Goal: Find specific page/section: Find specific page/section

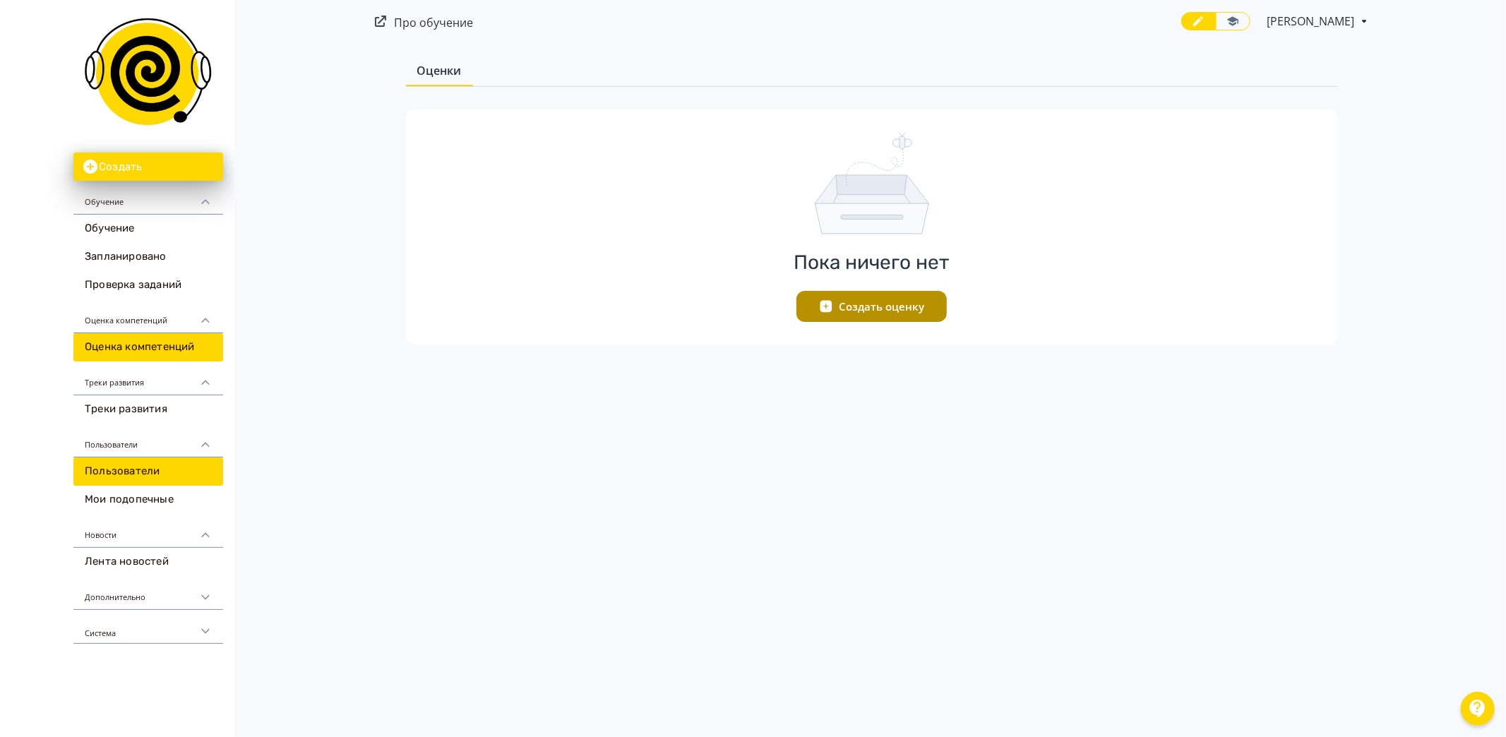
click at [141, 464] on link "Пользователи" at bounding box center [148, 472] width 150 height 28
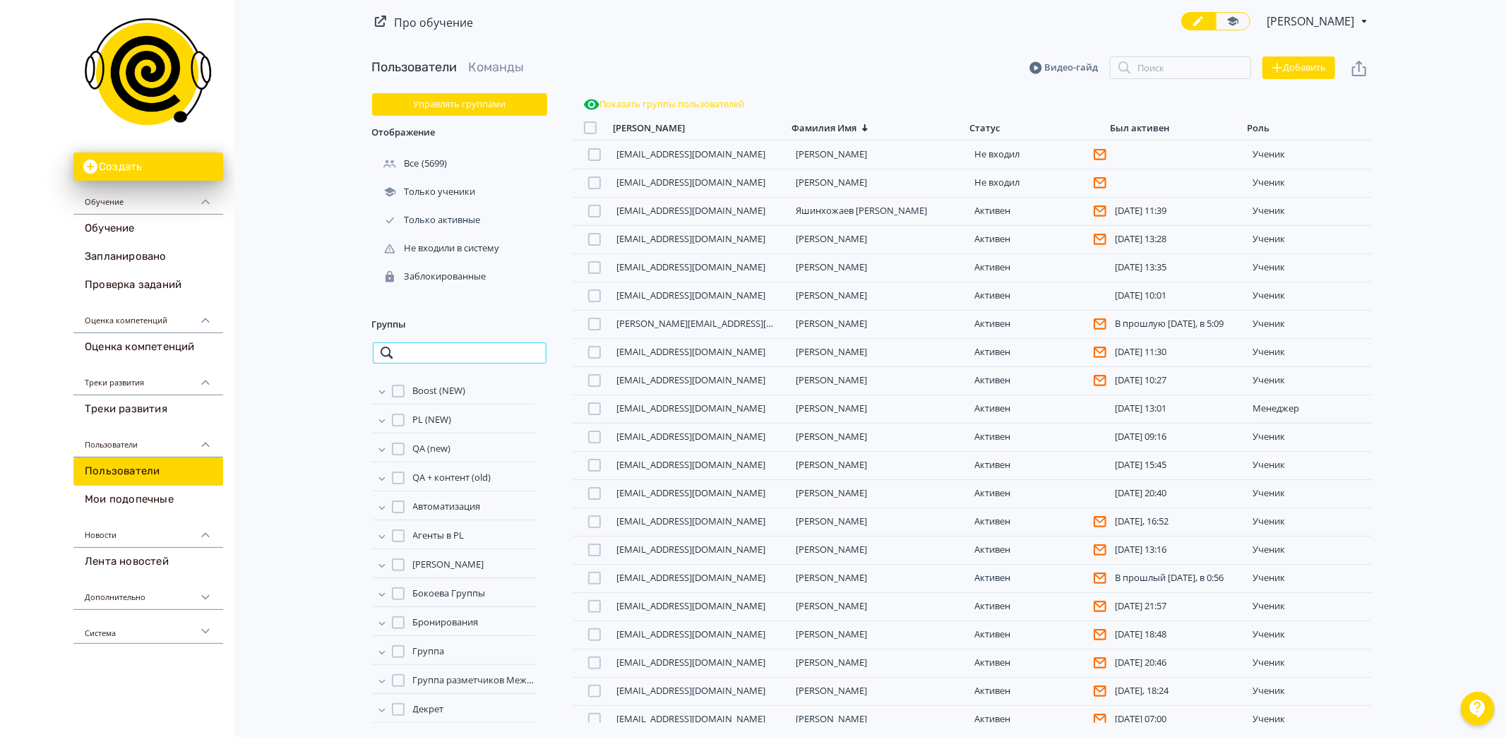
click at [396, 357] on input "search" at bounding box center [459, 353] width 175 height 23
type input "********"
click at [379, 396] on icon at bounding box center [382, 391] width 14 height 14
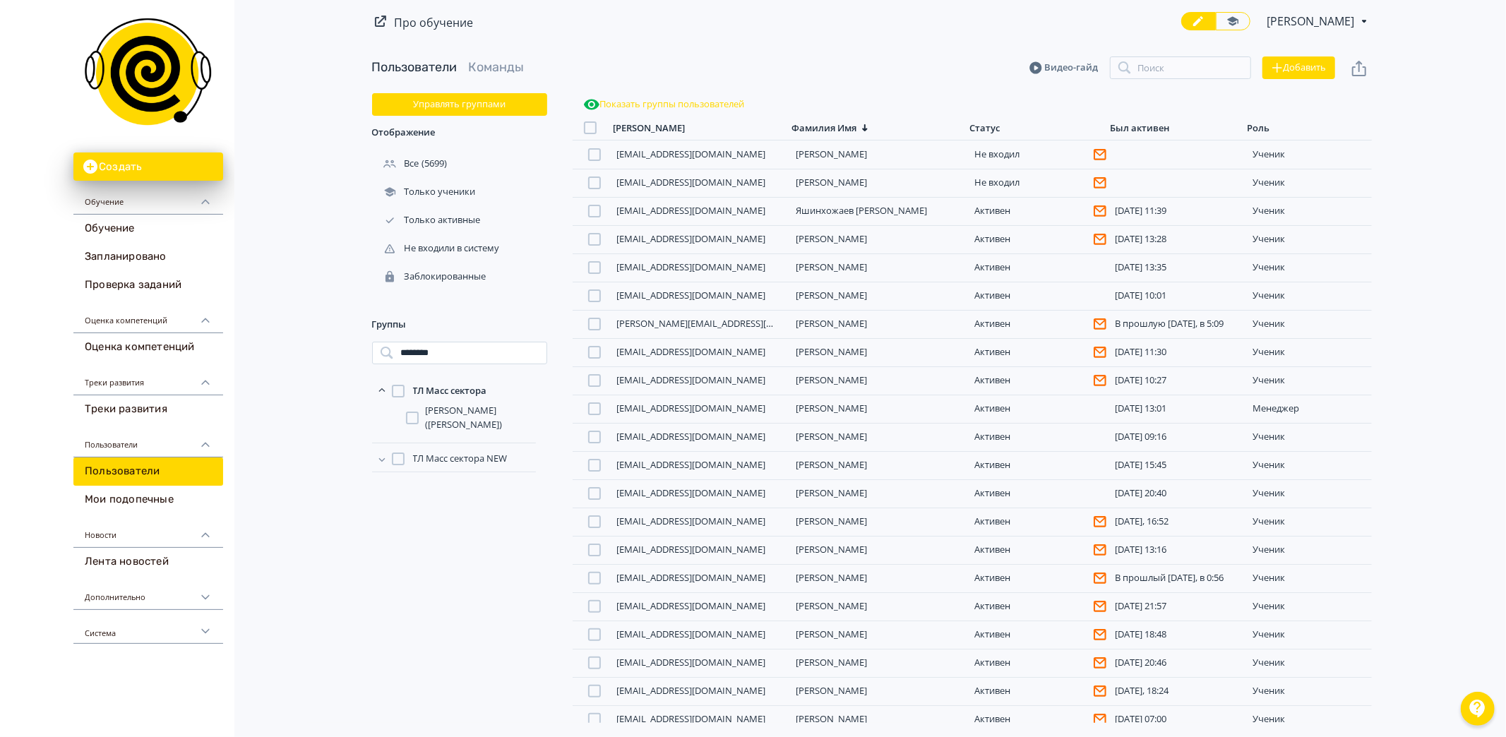
click at [407, 418] on div at bounding box center [412, 418] width 13 height 13
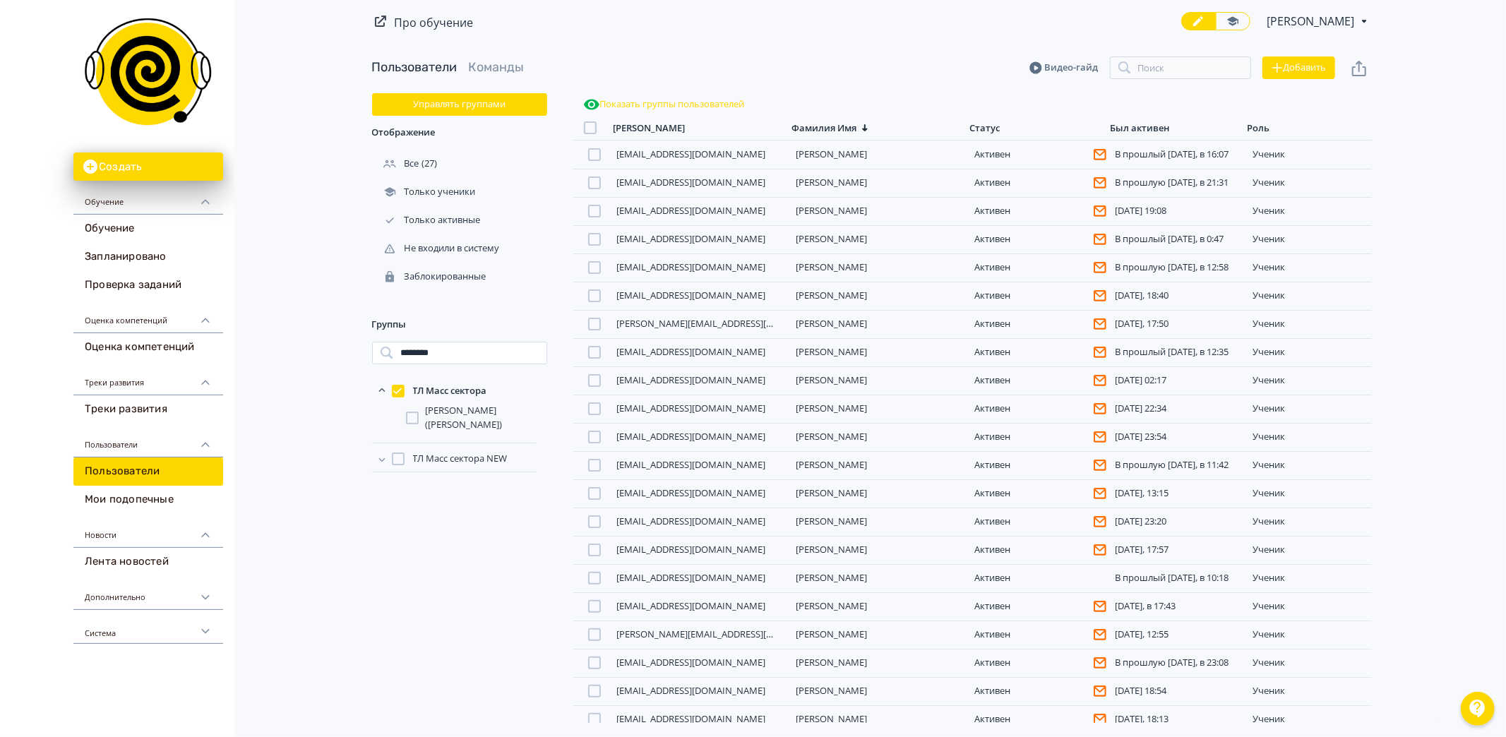
click at [585, 132] on div at bounding box center [590, 127] width 13 height 13
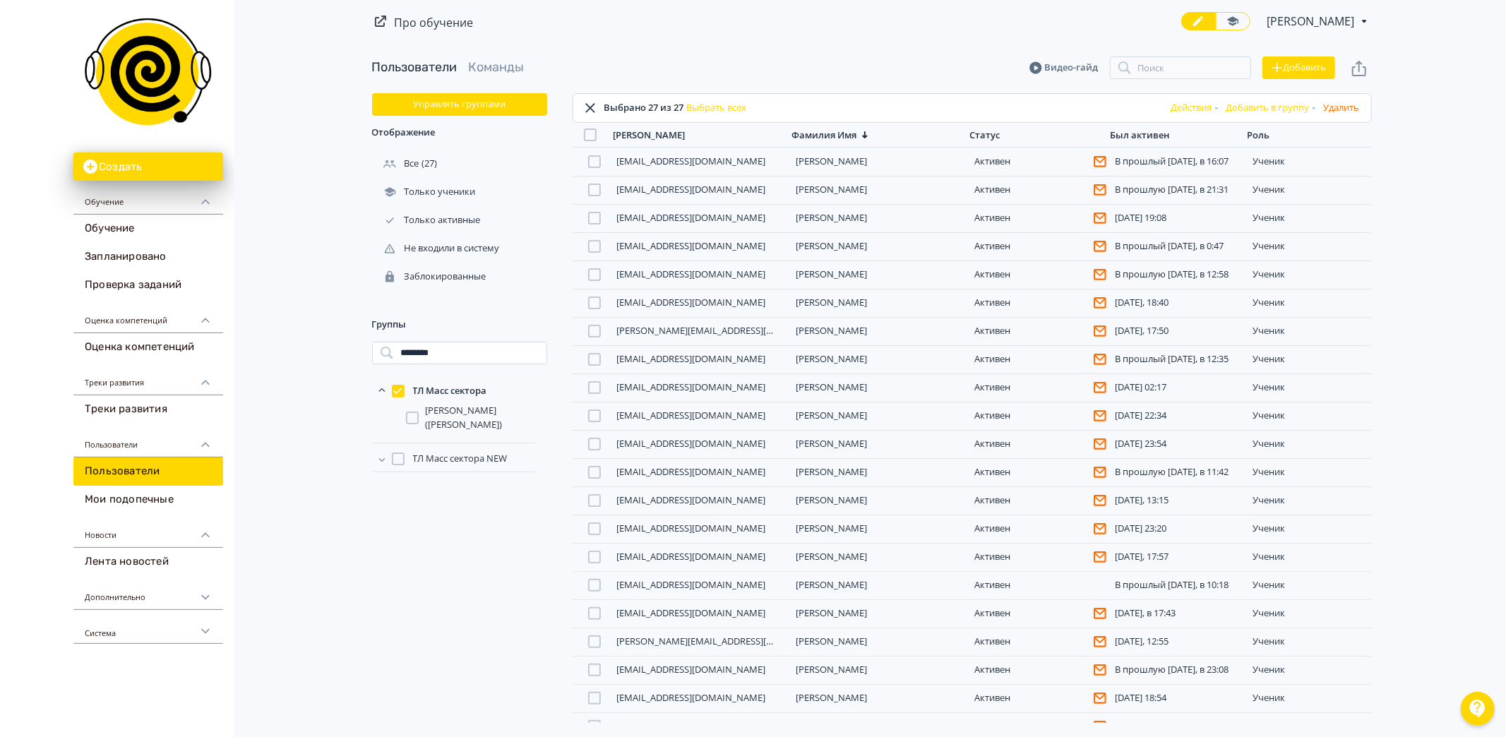
click at [1141, 80] on div "Пользователи Команды Видео-гайд Поиск Добавить" at bounding box center [872, 67] width 1000 height 51
drag, startPoint x: 1142, startPoint y: 64, endPoint x: 1131, endPoint y: 55, distance: 13.6
click at [1142, 64] on input "search" at bounding box center [1180, 68] width 141 height 23
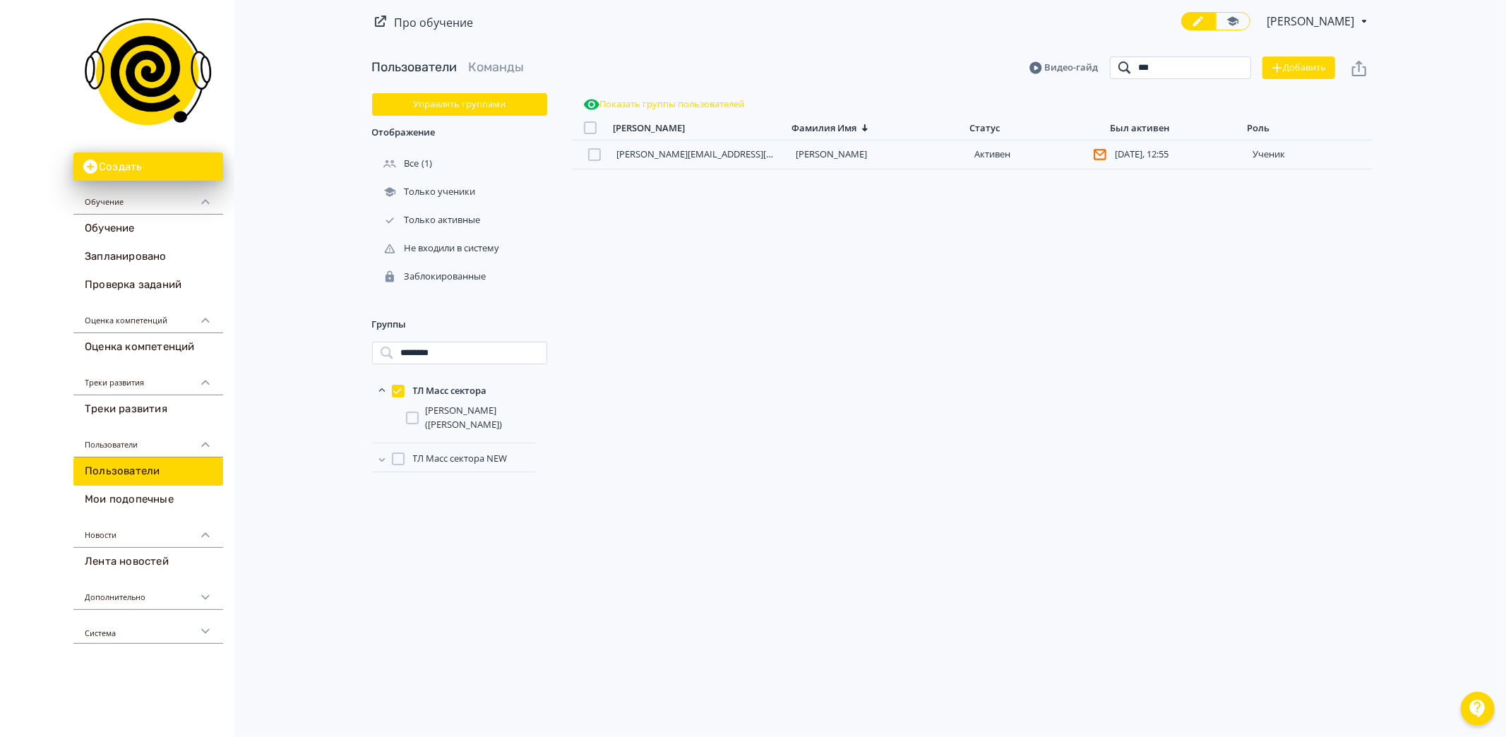
type input "***"
click at [588, 127] on div at bounding box center [590, 127] width 13 height 13
click at [588, 132] on div at bounding box center [590, 135] width 13 height 13
click at [591, 101] on icon "button" at bounding box center [591, 104] width 17 height 17
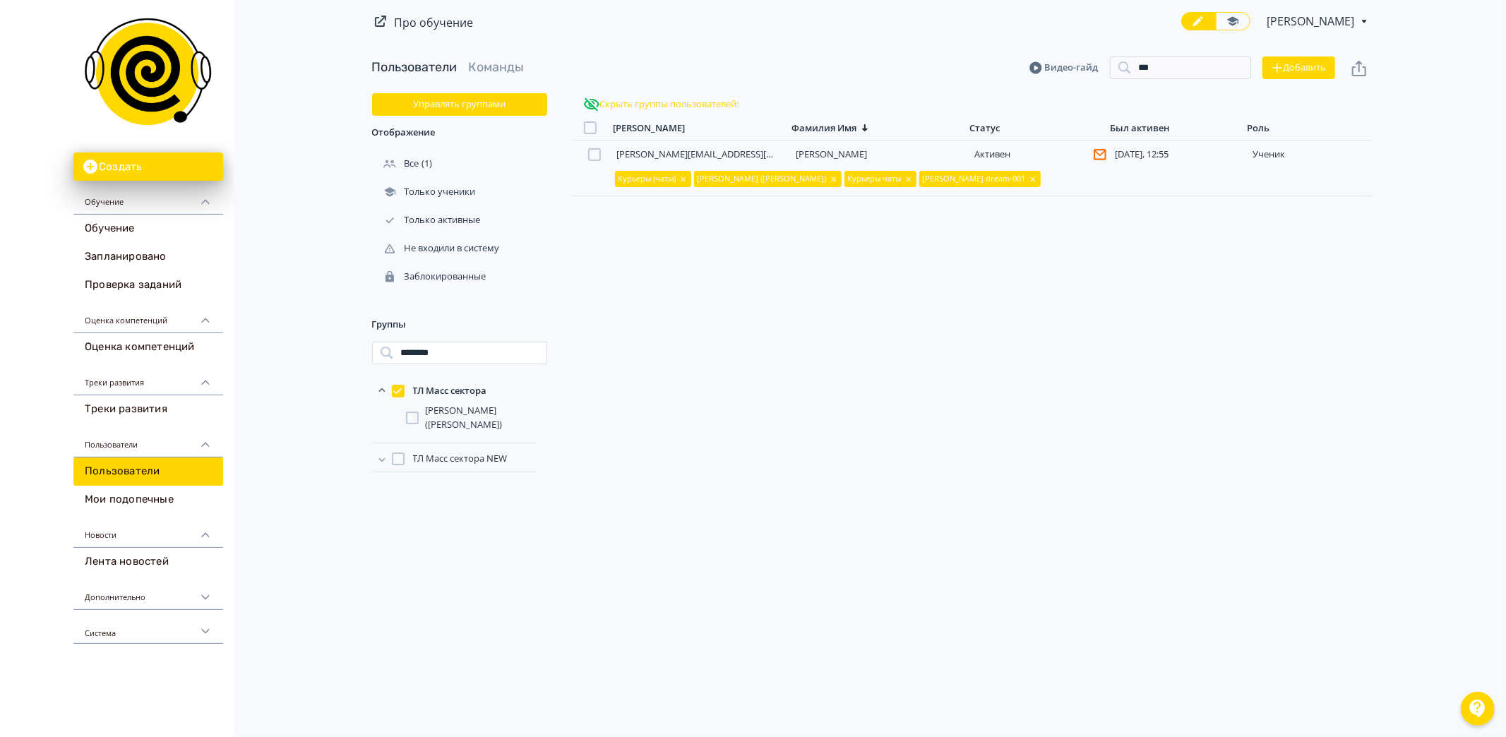
click at [597, 104] on icon "button" at bounding box center [591, 104] width 17 height 17
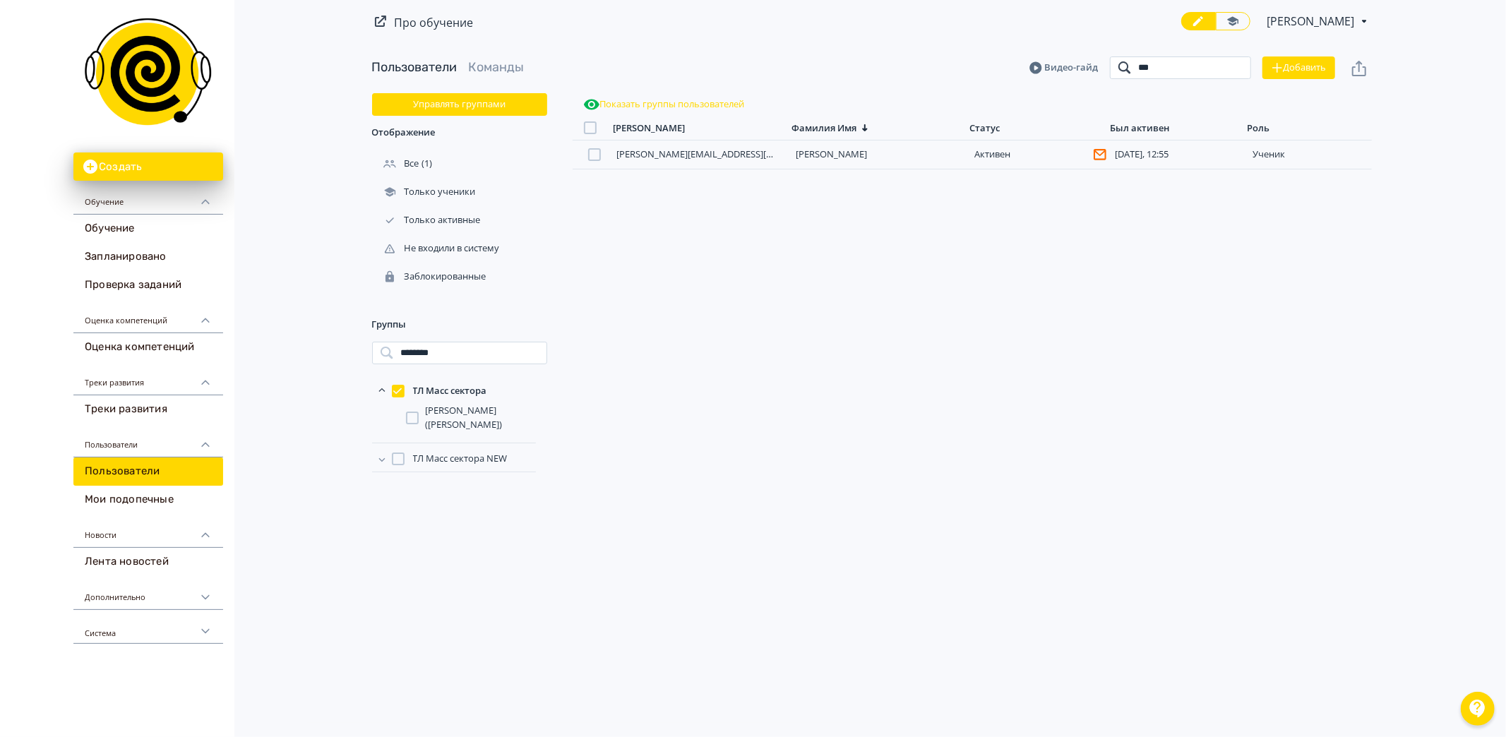
click at [1182, 62] on input "***" at bounding box center [1180, 68] width 141 height 23
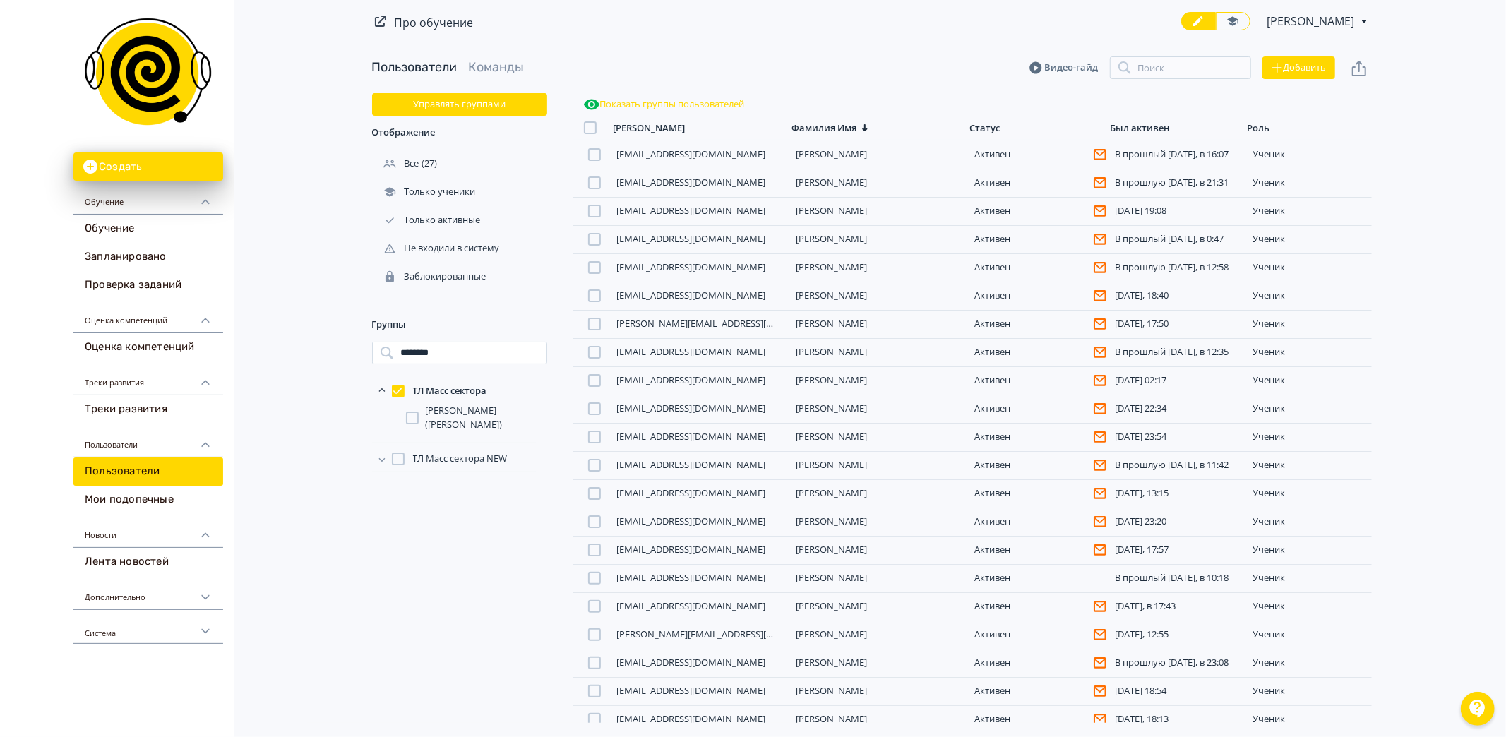
click at [590, 124] on div at bounding box center [590, 127] width 13 height 13
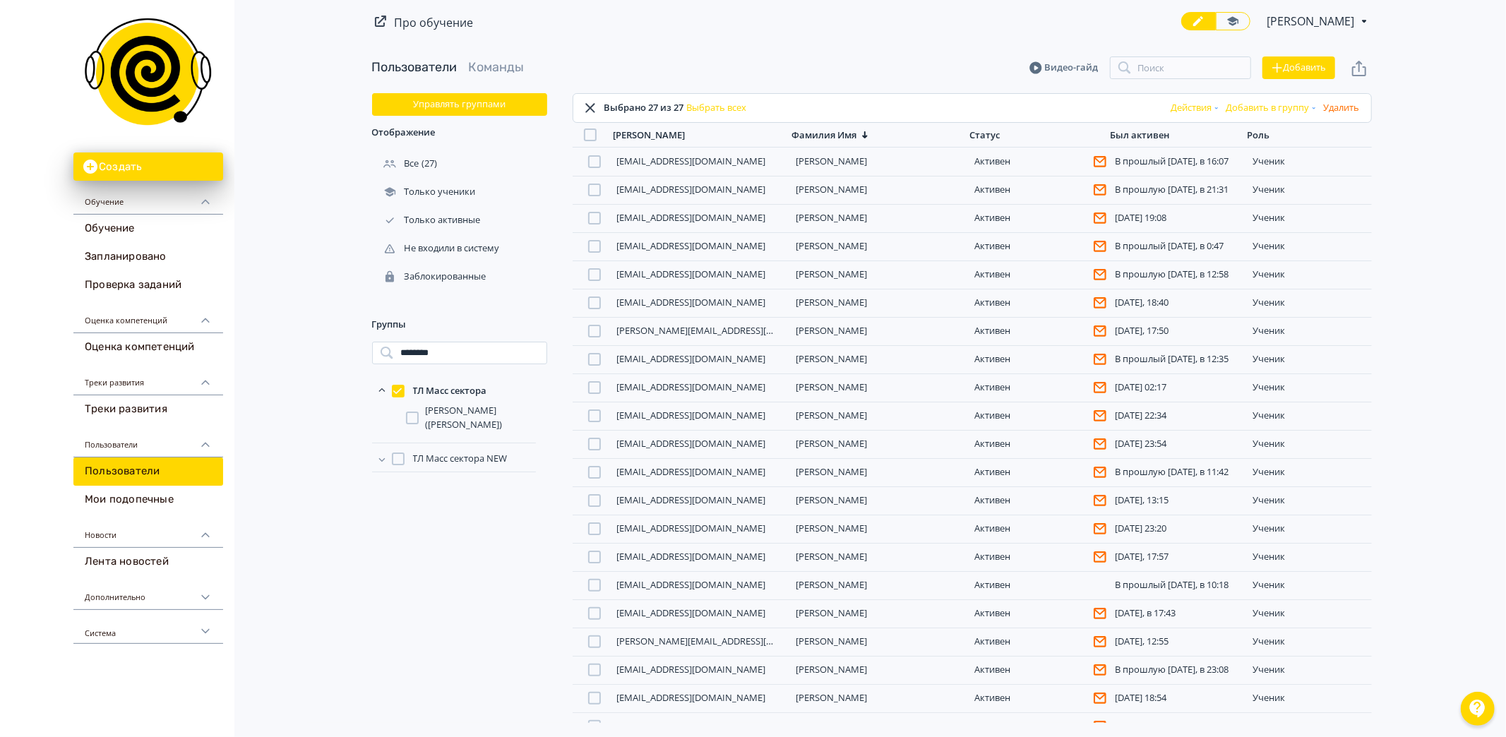
click at [588, 105] on icon at bounding box center [590, 108] width 17 height 17
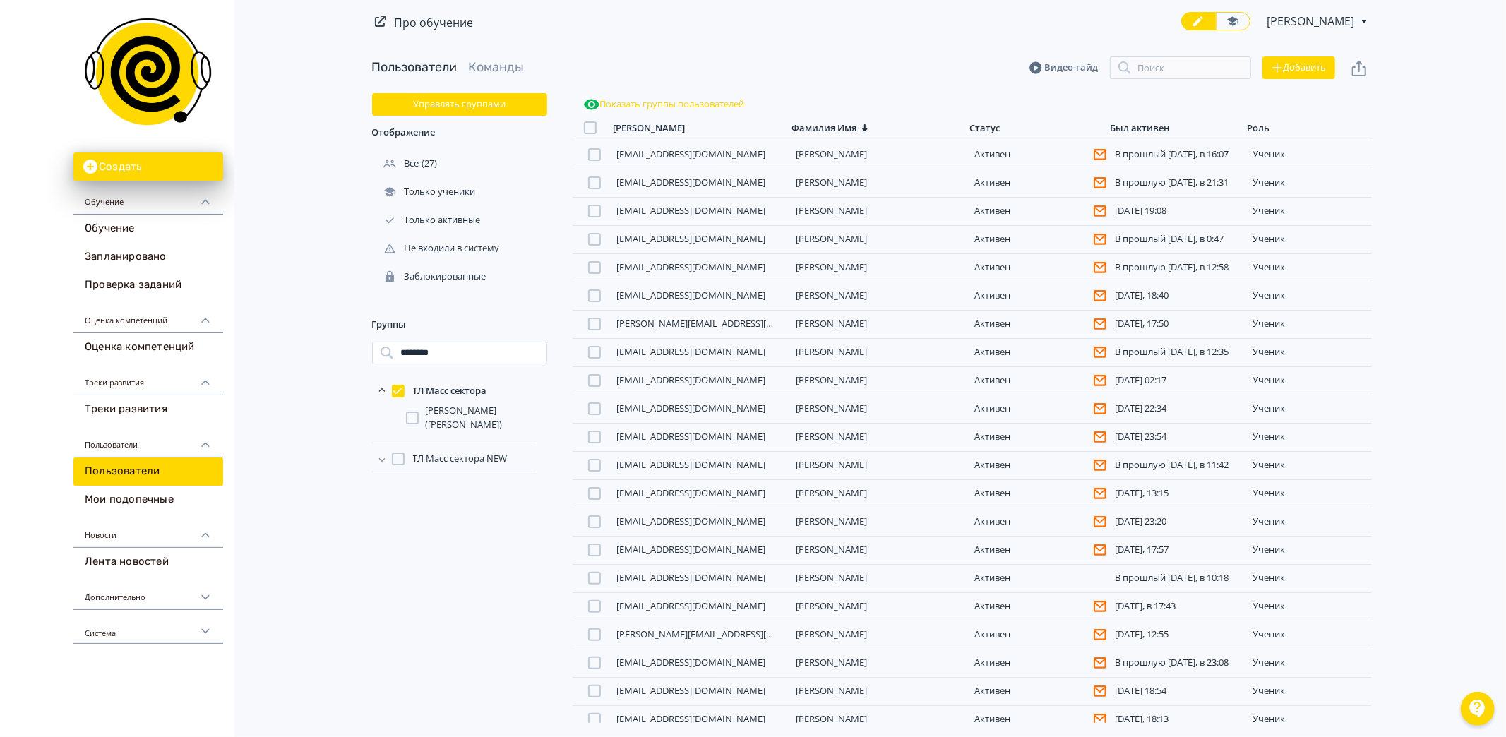
click at [595, 102] on icon "button" at bounding box center [591, 105] width 16 height 11
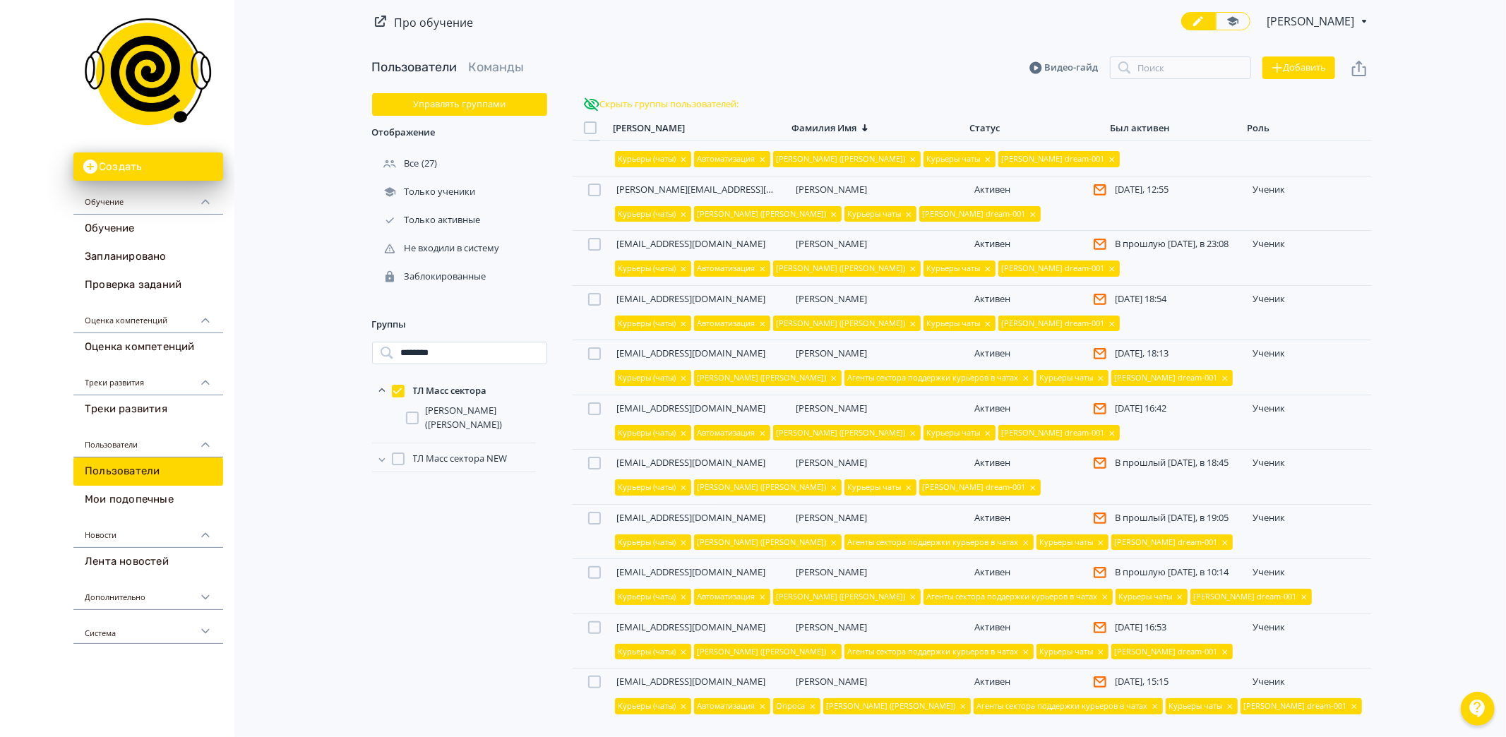
scroll to position [950, 0]
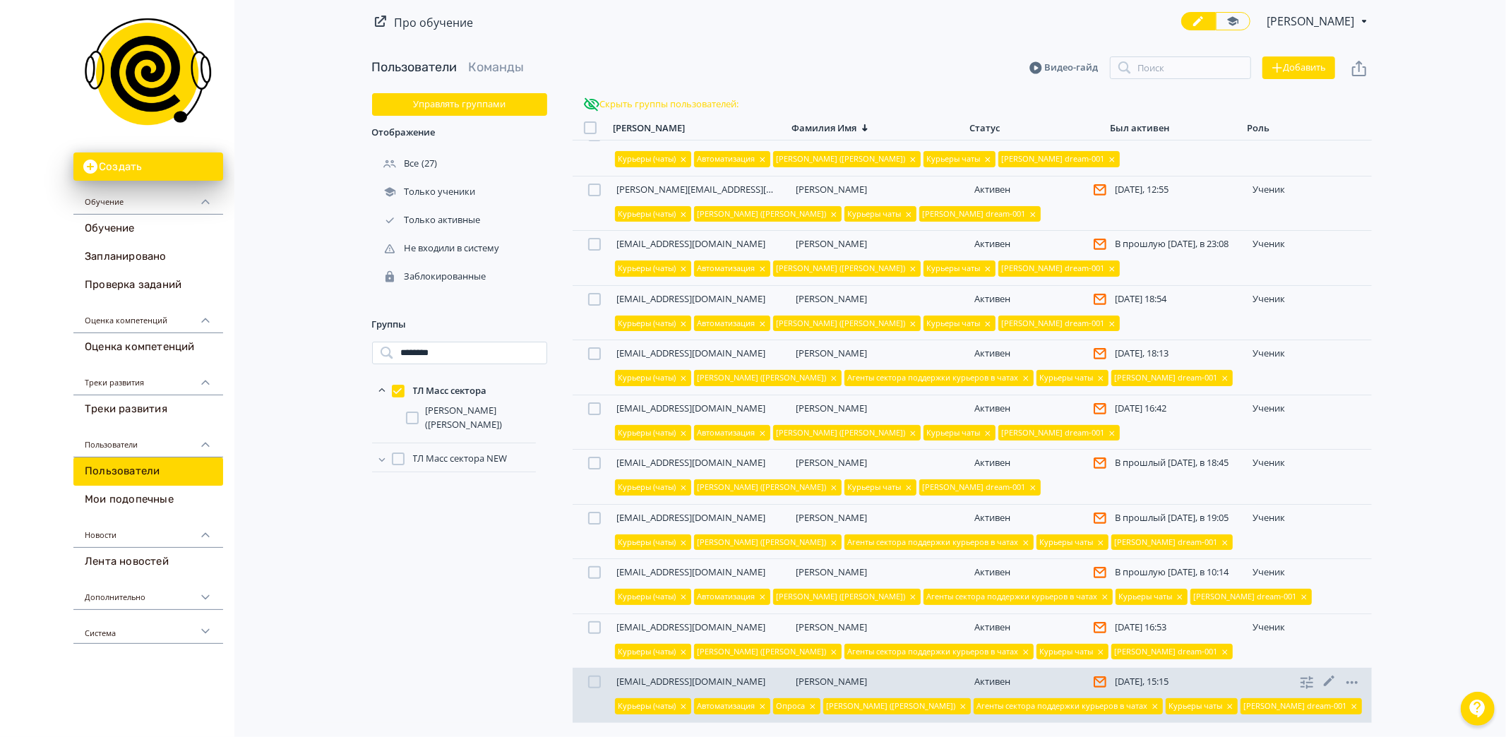
click at [813, 703] on icon at bounding box center [813, 707] width 8 height 8
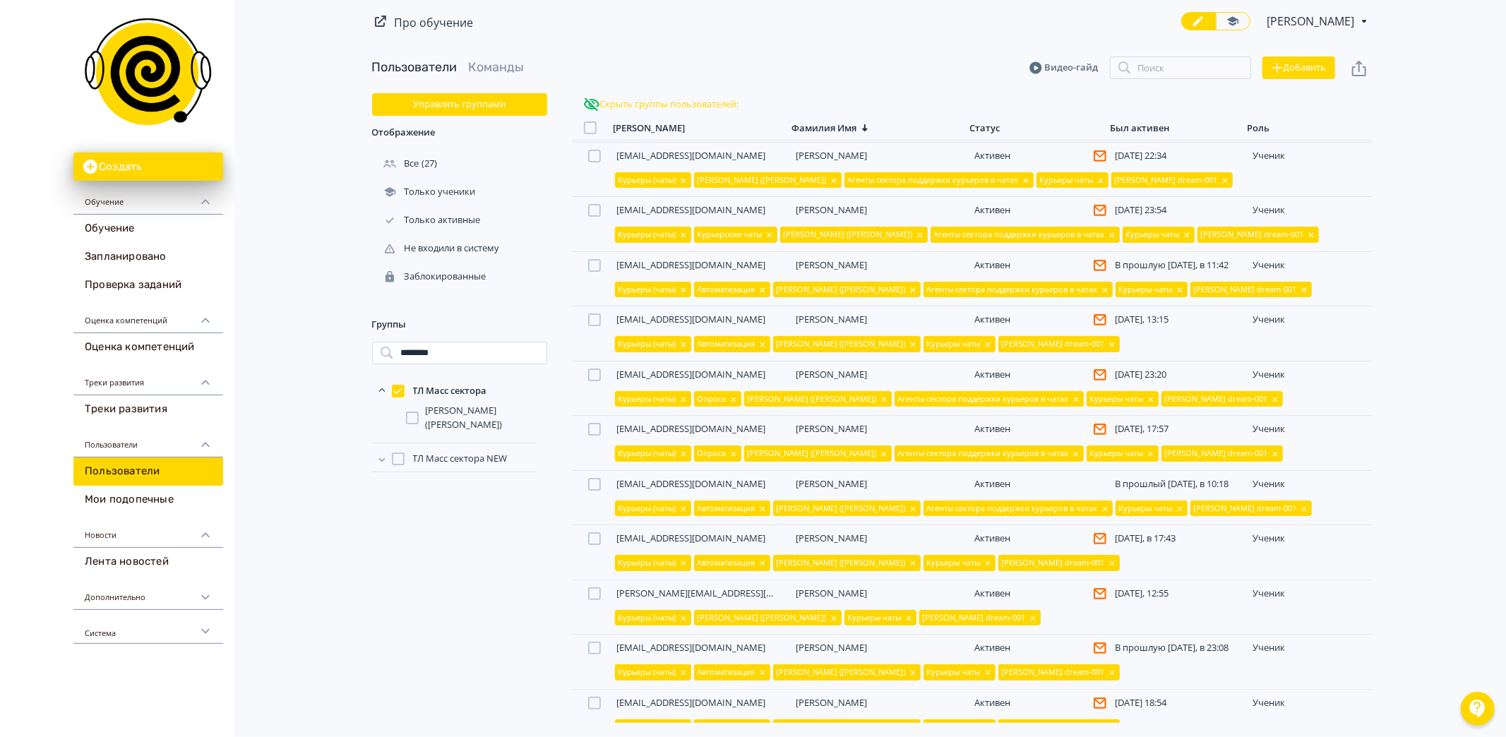
scroll to position [301, 0]
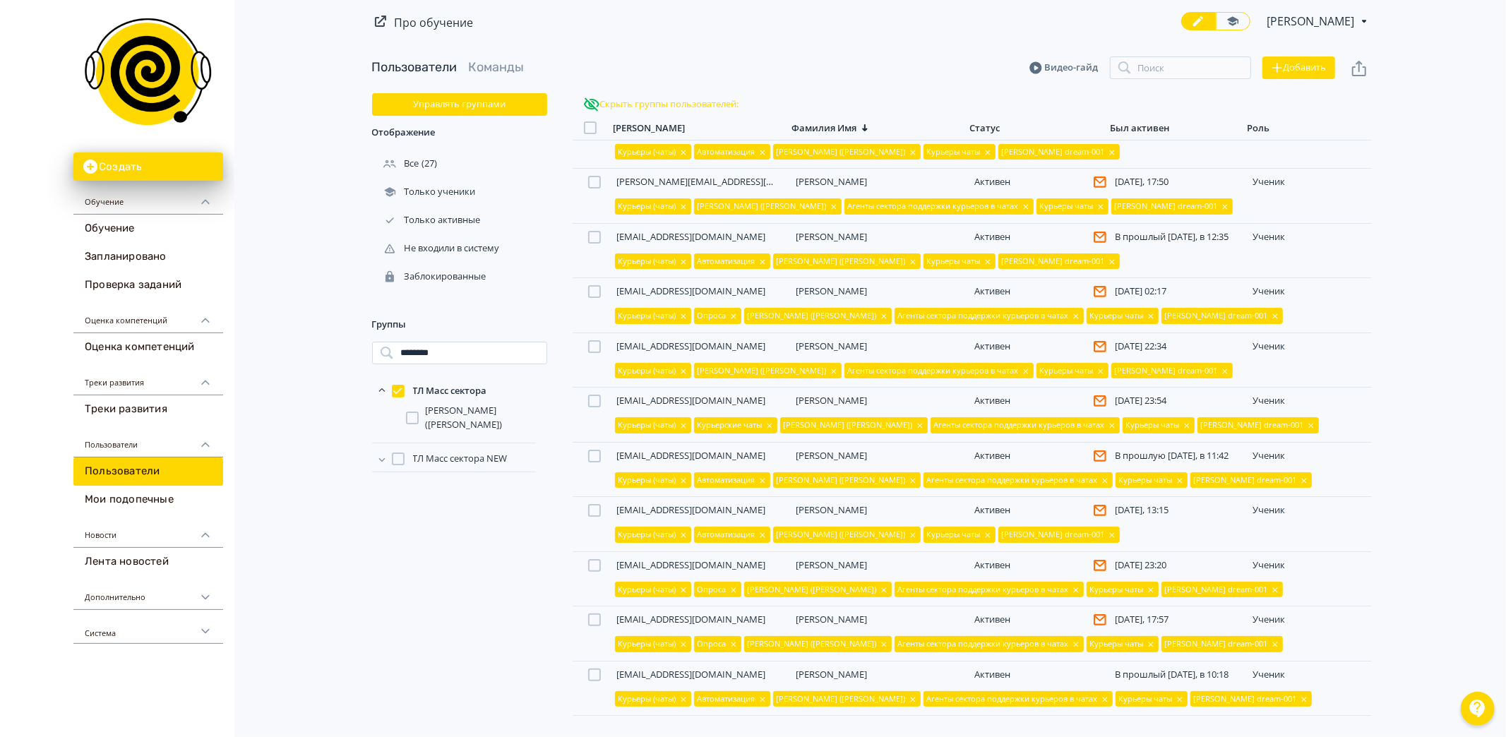
drag, startPoint x: 436, startPoint y: 581, endPoint x: 488, endPoint y: 560, distance: 55.7
click at [436, 581] on div "Управлять группами Отображение Все (27) Только ученики Только активные Не входи…" at bounding box center [464, 408] width 184 height 630
